Goal: Task Accomplishment & Management: Complete application form

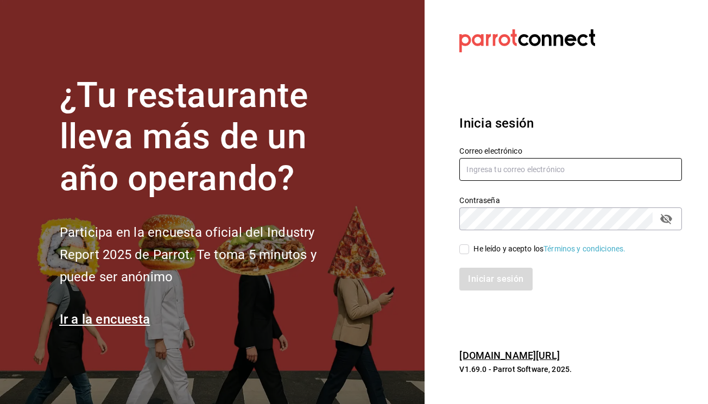
type input "[EMAIL_ADDRESS][DOMAIN_NAME]"
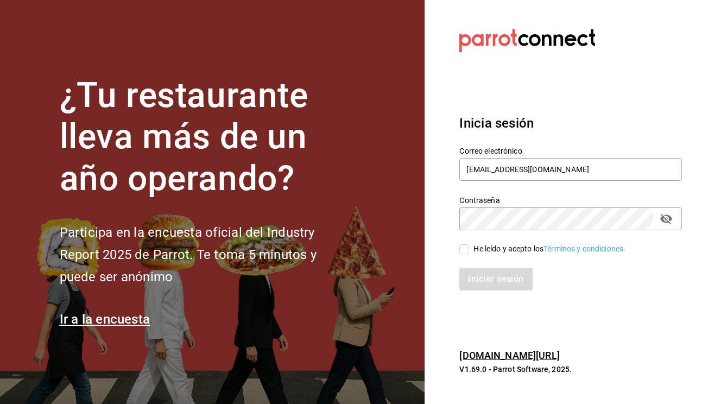
click at [466, 248] on input "He leído y acepto los Términos y condiciones." at bounding box center [465, 249] width 10 height 10
checkbox input "true"
click at [502, 293] on div "Inicia sesión Correo electrónico antojitoslolita.villadepozos@gmail.com Contras…" at bounding box center [571, 202] width 223 height 204
click at [502, 281] on button "Iniciar sesión" at bounding box center [497, 279] width 74 height 23
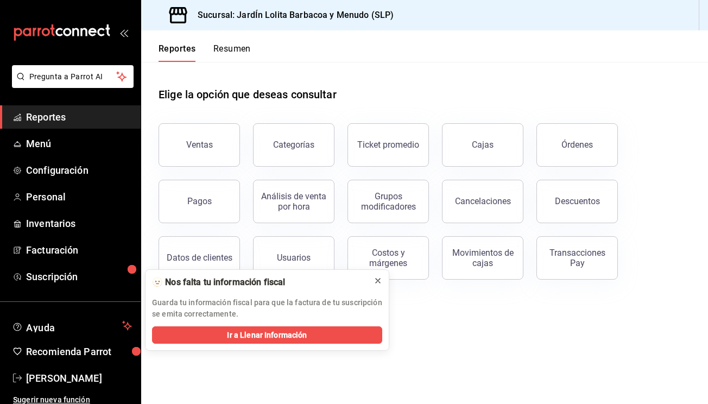
click at [379, 281] on icon at bounding box center [378, 280] width 9 height 9
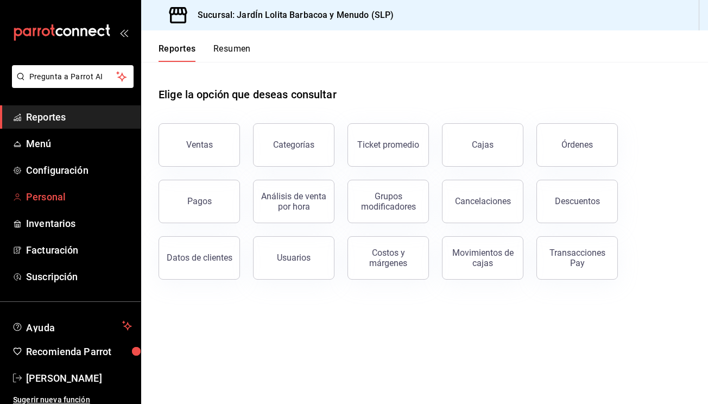
click at [56, 191] on span "Personal" at bounding box center [79, 197] width 106 height 15
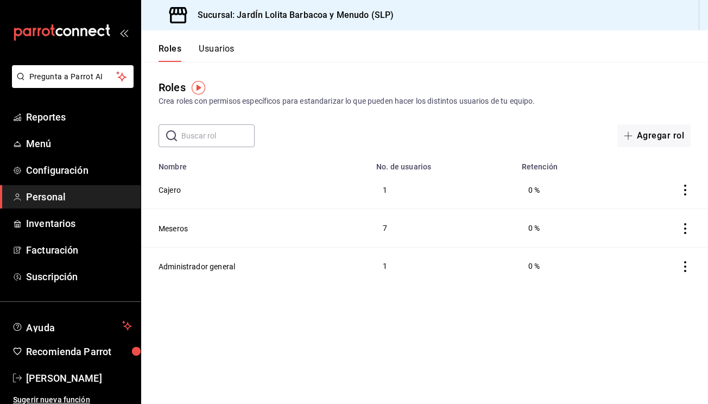
click at [291, 191] on td "Cajero" at bounding box center [255, 190] width 229 height 38
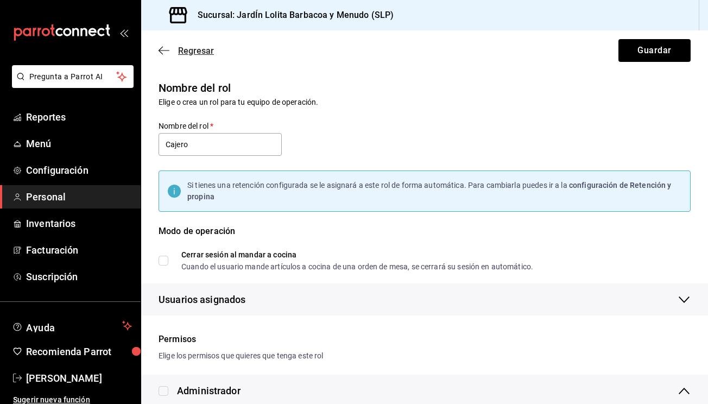
click at [161, 49] on icon "button" at bounding box center [164, 51] width 11 height 10
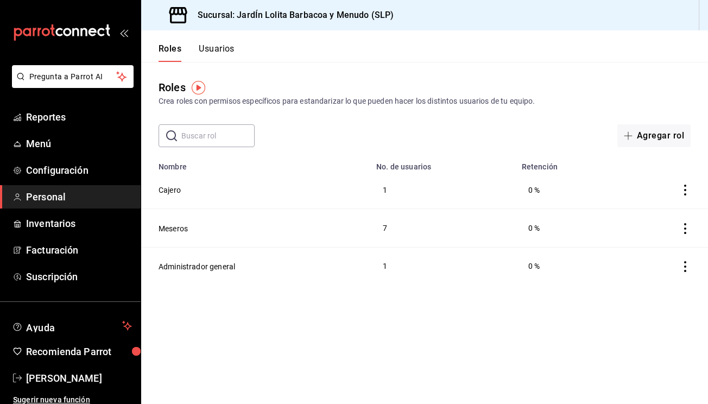
click at [223, 50] on button "Usuarios" at bounding box center [217, 52] width 36 height 18
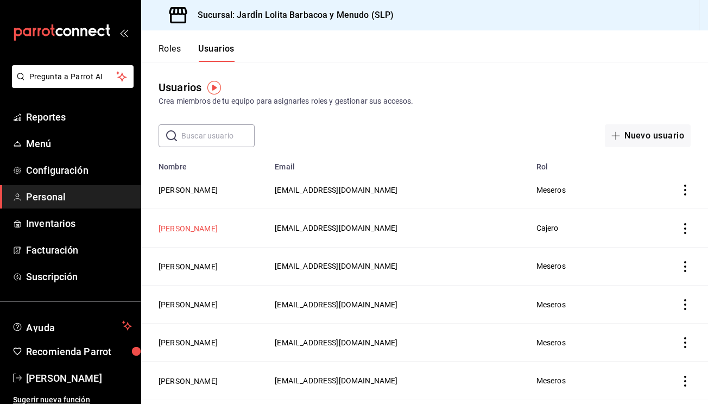
click at [191, 231] on button "[PERSON_NAME]" at bounding box center [188, 228] width 59 height 11
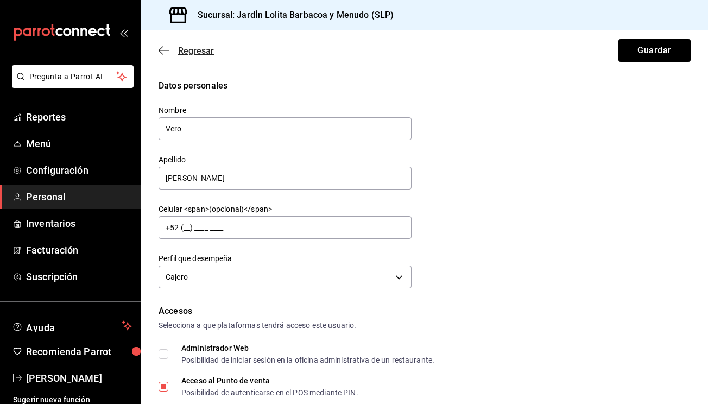
click at [162, 51] on icon "button" at bounding box center [164, 51] width 11 height 10
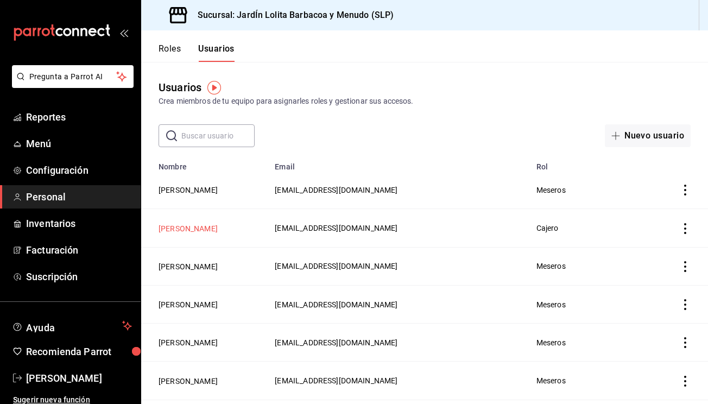
click at [183, 226] on button "[PERSON_NAME]" at bounding box center [188, 228] width 59 height 11
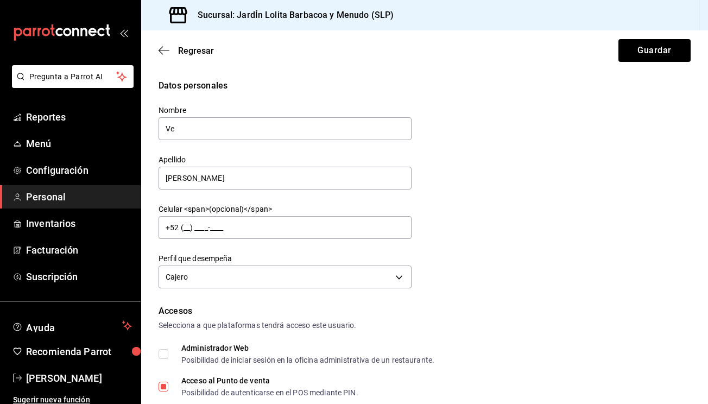
type input "V"
type input "Cajero"
type input "C"
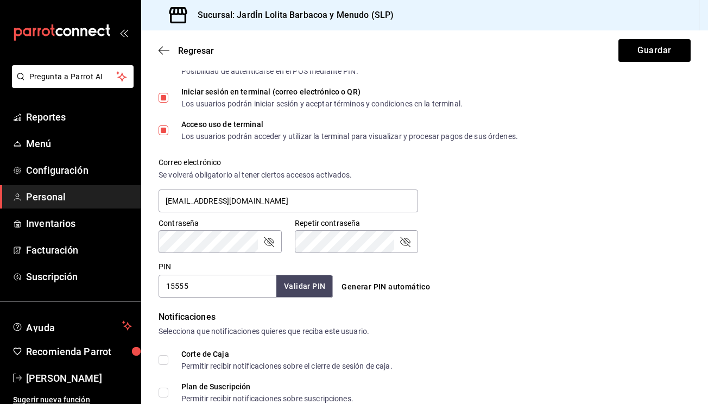
scroll to position [323, 0]
type input "Suplente"
click at [210, 285] on input "15555" at bounding box center [218, 285] width 118 height 23
type input "1"
type input "1234"
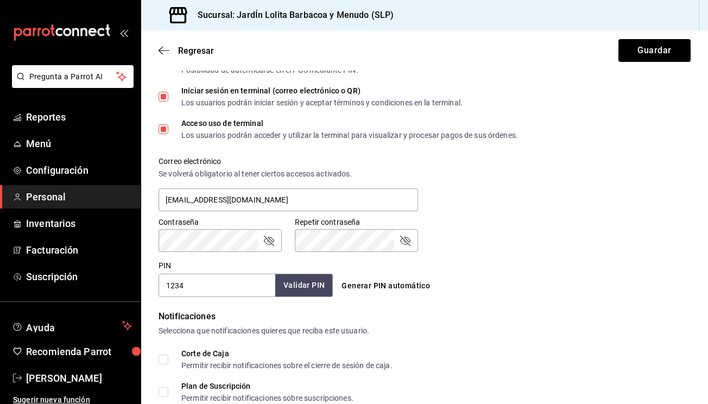
click at [313, 284] on button "Validar PIN" at bounding box center [304, 285] width 58 height 23
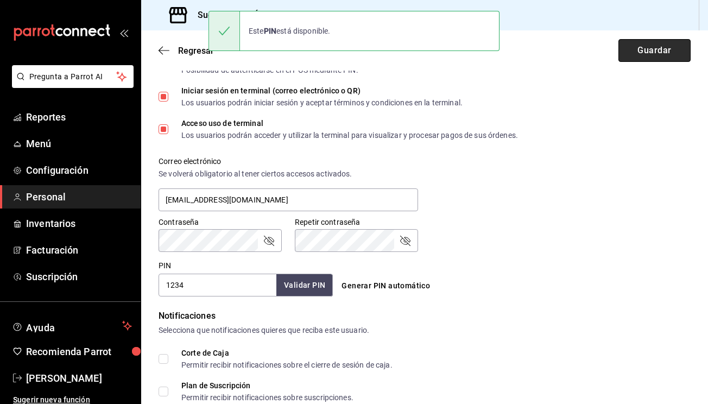
click at [669, 57] on button "Guardar" at bounding box center [655, 50] width 72 height 23
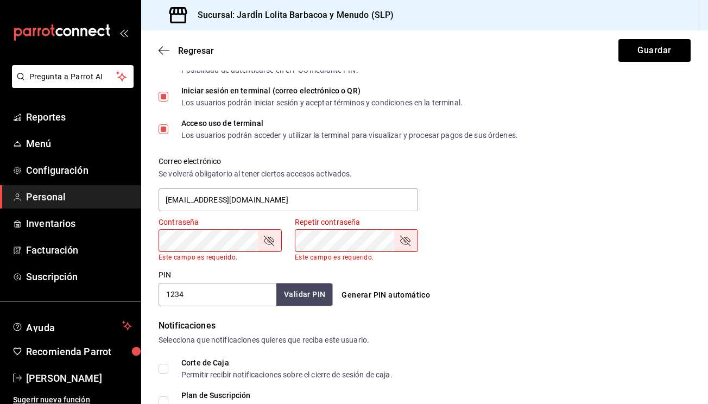
click at [453, 171] on div "Correo electrónico Se volverá obligatorio al tener ciertos accesos activados. […" at bounding box center [418, 178] width 545 height 70
click at [662, 54] on button "Guardar" at bounding box center [655, 50] width 72 height 23
click at [478, 300] on div "Generar PIN automático" at bounding box center [424, 295] width 174 height 20
click at [382, 213] on div "Repetir contraseña Repetir contraseña Este campo es requerido." at bounding box center [350, 232] width 136 height 57
click at [164, 46] on icon "button" at bounding box center [164, 51] width 11 height 10
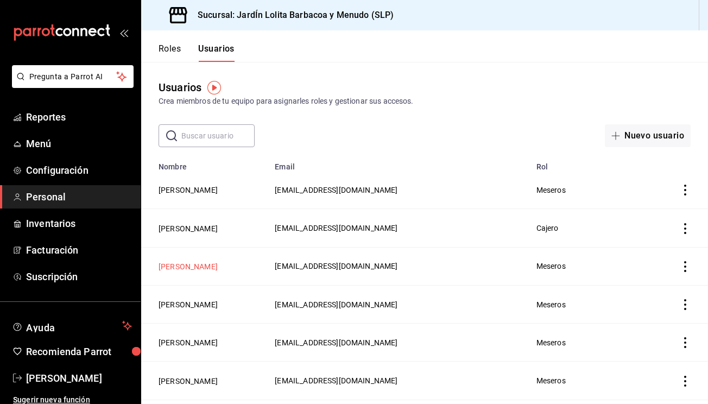
click at [175, 269] on button "[PERSON_NAME]" at bounding box center [188, 266] width 59 height 11
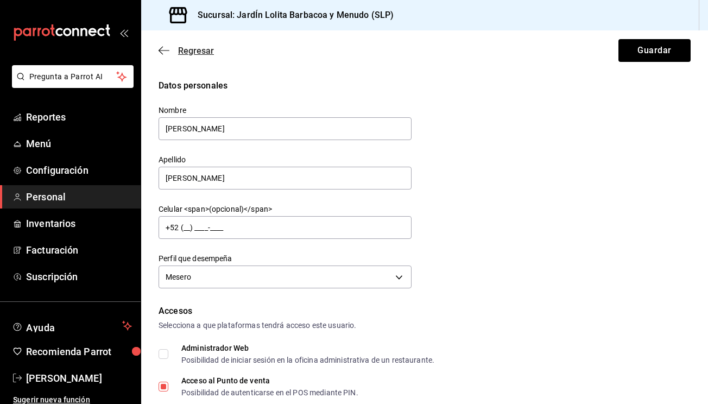
click at [164, 53] on icon "button" at bounding box center [164, 51] width 11 height 10
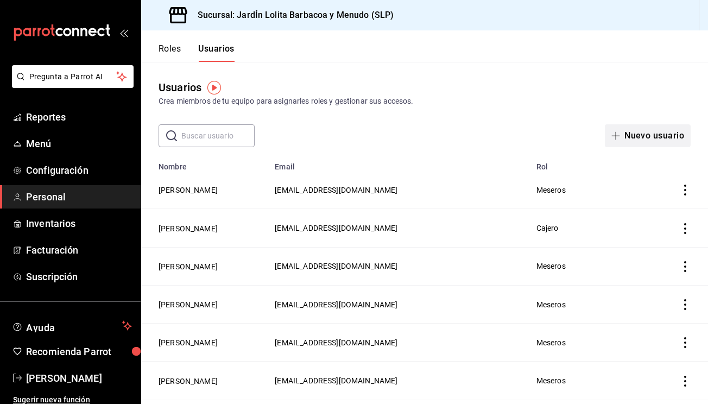
click at [669, 141] on button "Nuevo usuario" at bounding box center [648, 135] width 86 height 23
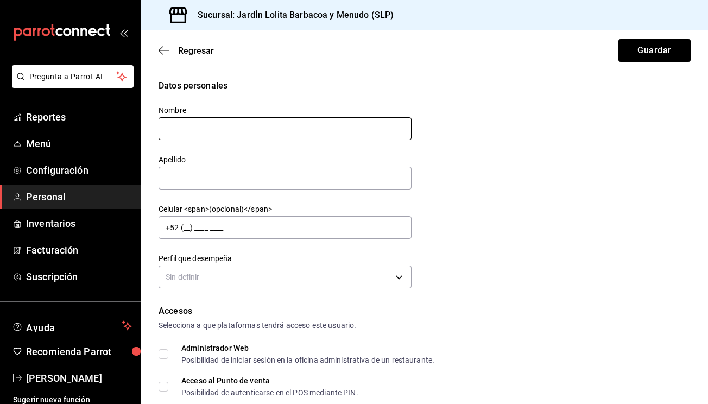
click at [325, 135] on input "text" at bounding box center [285, 128] width 253 height 23
type input "[PERSON_NAME]"
type input "M"
type input "n"
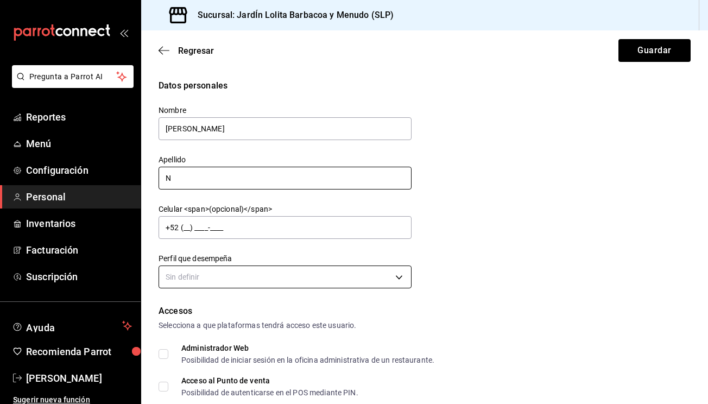
type input "N"
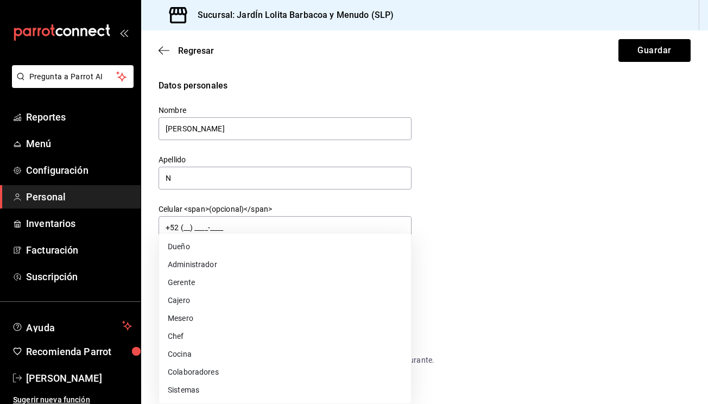
click at [308, 278] on body "Pregunta a Parrot AI Reportes Menú Configuración Personal Inventarios Facturaci…" at bounding box center [354, 202] width 708 height 404
click at [249, 318] on li "Mesero" at bounding box center [285, 319] width 252 height 18
type input "WAITER"
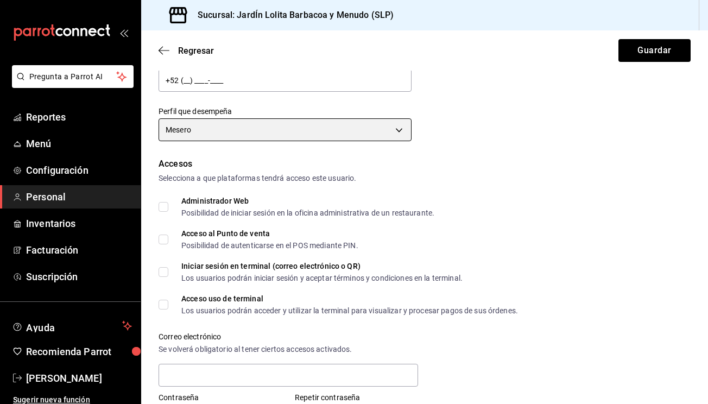
scroll to position [197, 0]
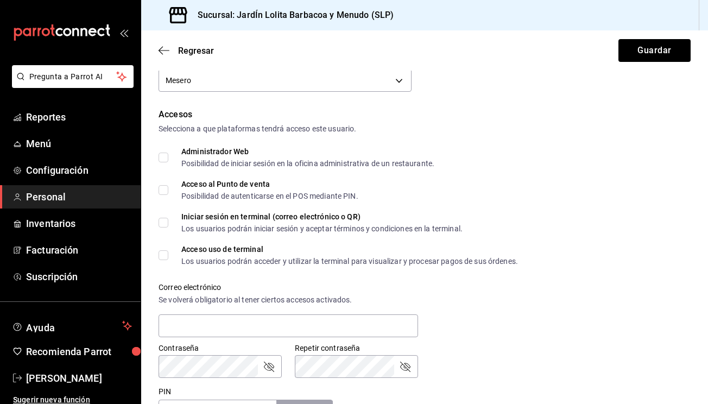
click at [165, 193] on input "Acceso al Punto de venta Posibilidad de autenticarse en el POS mediante PIN." at bounding box center [164, 190] width 10 height 10
checkbox input "true"
click at [165, 258] on input "Acceso uso de terminal Los usuarios podrán acceder y utilizar la terminal para …" at bounding box center [164, 255] width 10 height 10
checkbox input "true"
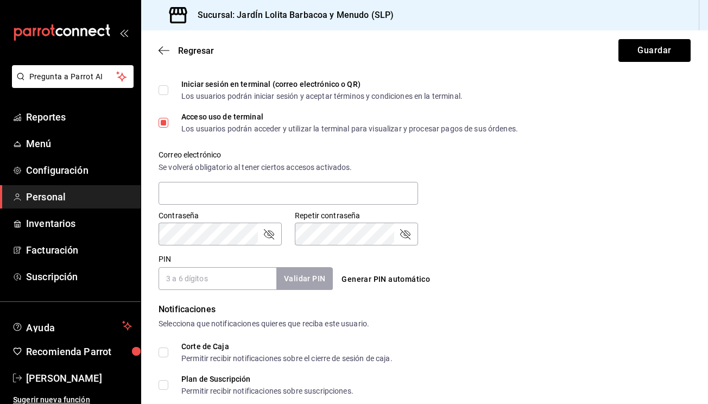
scroll to position [339, 0]
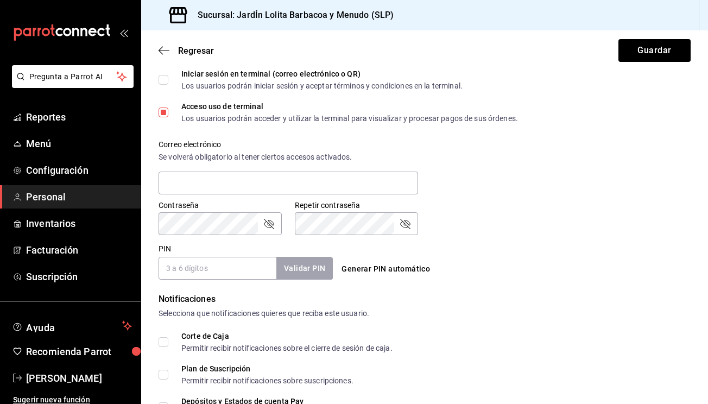
click at [226, 276] on input "PIN" at bounding box center [218, 268] width 118 height 23
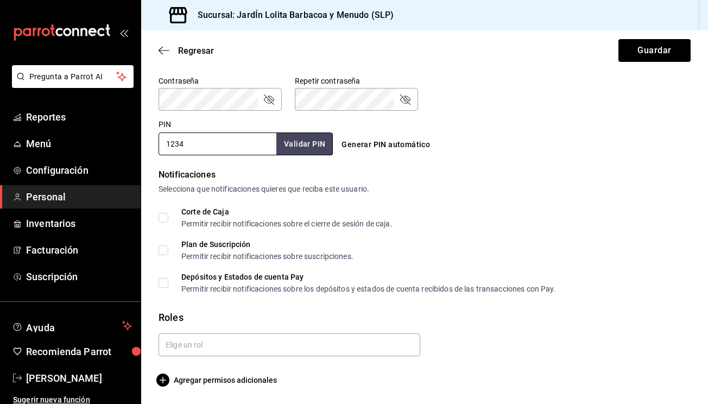
scroll to position [0, 0]
type input "1234"
click at [189, 354] on input "text" at bounding box center [290, 345] width 262 height 23
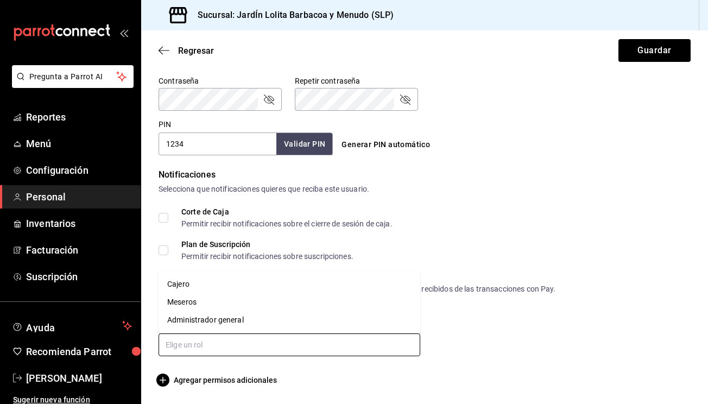
click at [187, 305] on li "Meseros" at bounding box center [290, 302] width 262 height 18
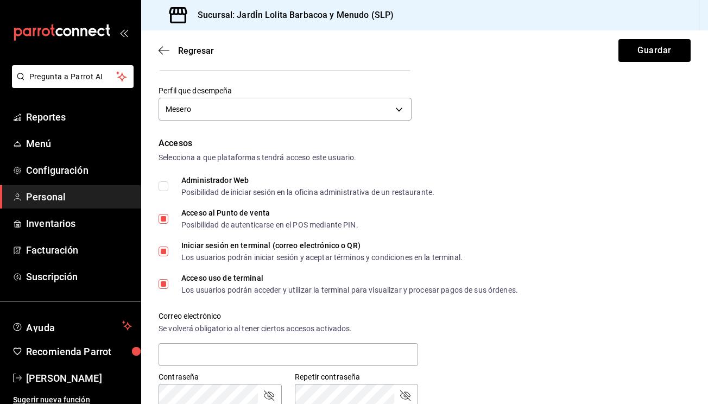
scroll to position [166, 0]
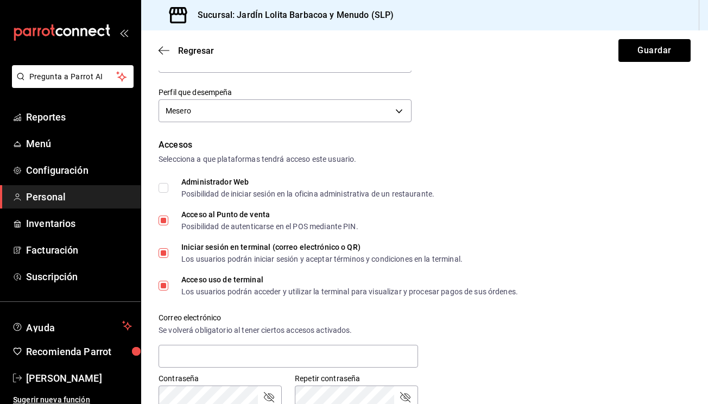
click at [163, 253] on input "Iniciar sesión en terminal (correo electrónico o QR) Los usuarios podrán inicia…" at bounding box center [164, 253] width 10 height 10
checkbox input "false"
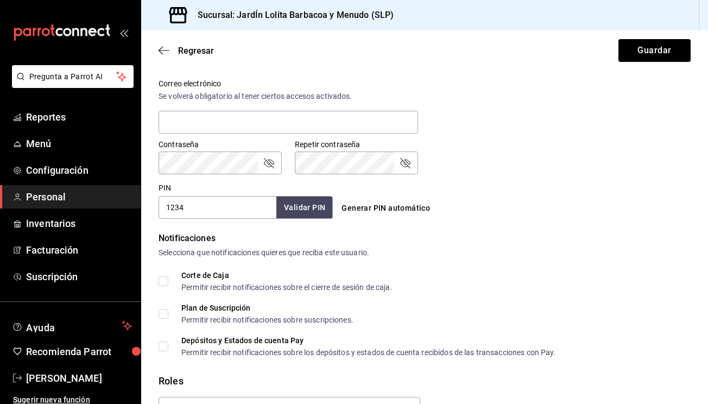
scroll to position [401, 0]
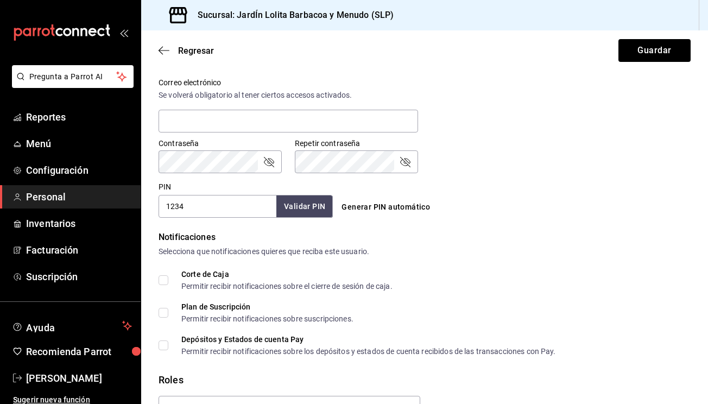
click at [248, 206] on input "1234" at bounding box center [218, 206] width 118 height 23
type input "1"
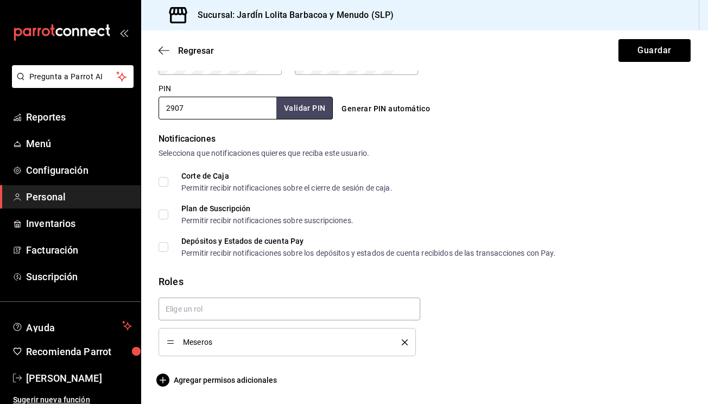
scroll to position [500, 0]
type input "2907"
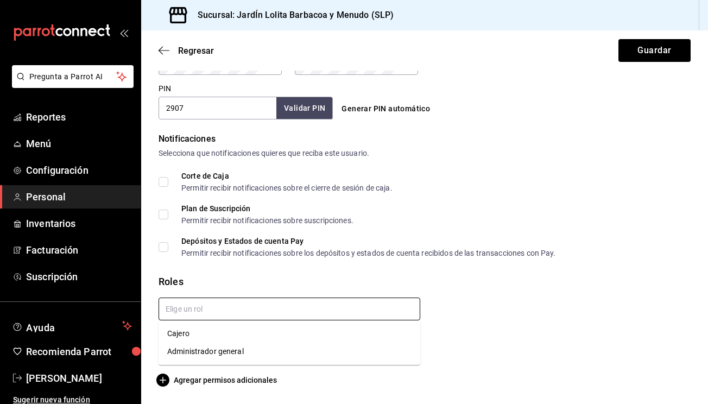
click at [339, 310] on input "text" at bounding box center [290, 309] width 262 height 23
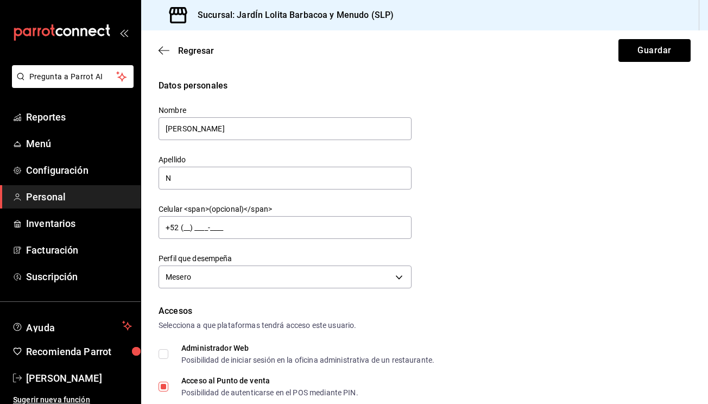
scroll to position [0, 0]
click at [230, 177] on input "N" at bounding box center [285, 178] width 253 height 23
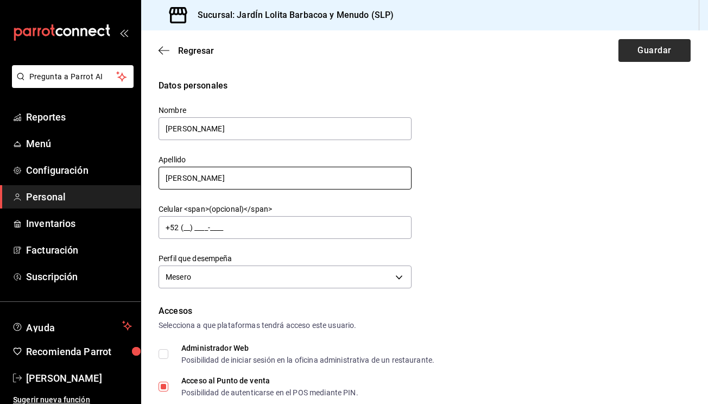
type input "[PERSON_NAME]"
click at [659, 52] on button "Guardar" at bounding box center [655, 50] width 72 height 23
checkbox input "true"
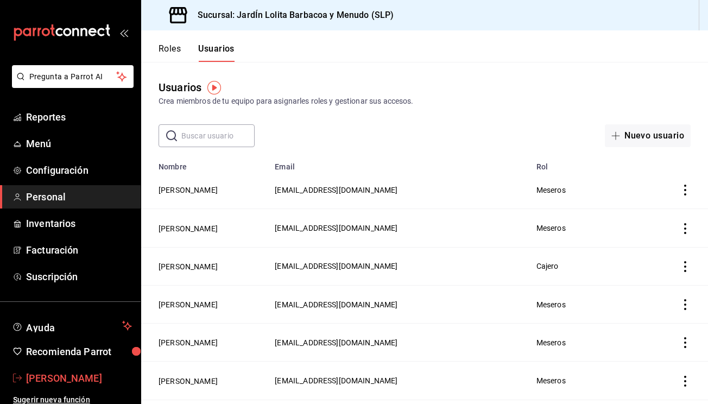
click at [78, 376] on span "[PERSON_NAME]" at bounding box center [79, 378] width 106 height 15
